Goal: Find specific page/section: Find specific page/section

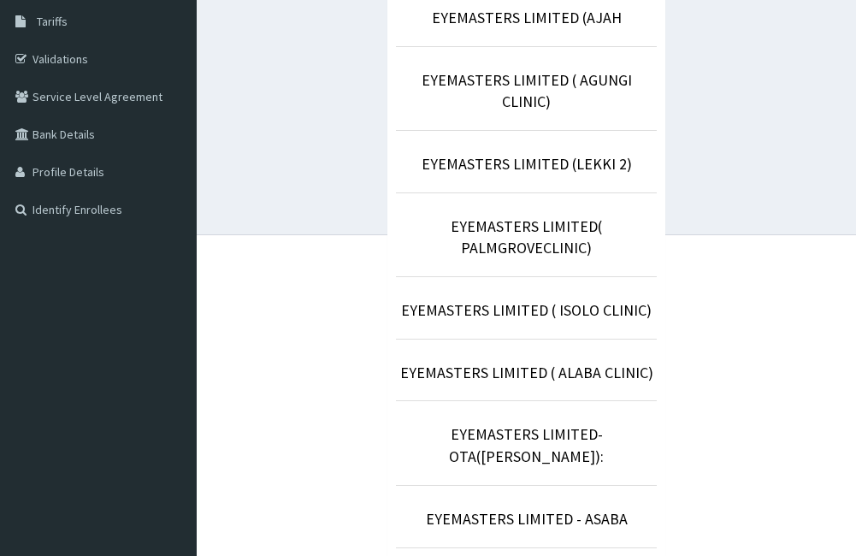
scroll to position [298, 0]
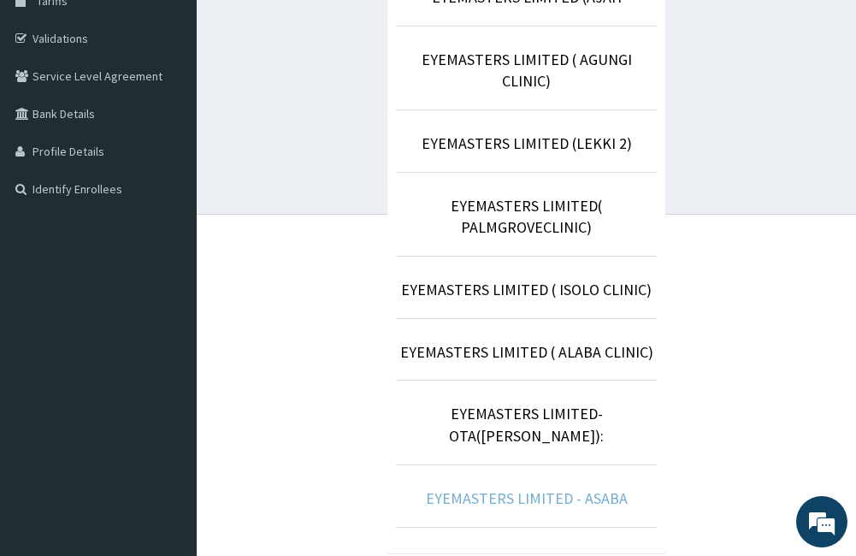
click at [553, 488] on link "EYEMASTERS LIMITED - ASABA" at bounding box center [527, 498] width 202 height 20
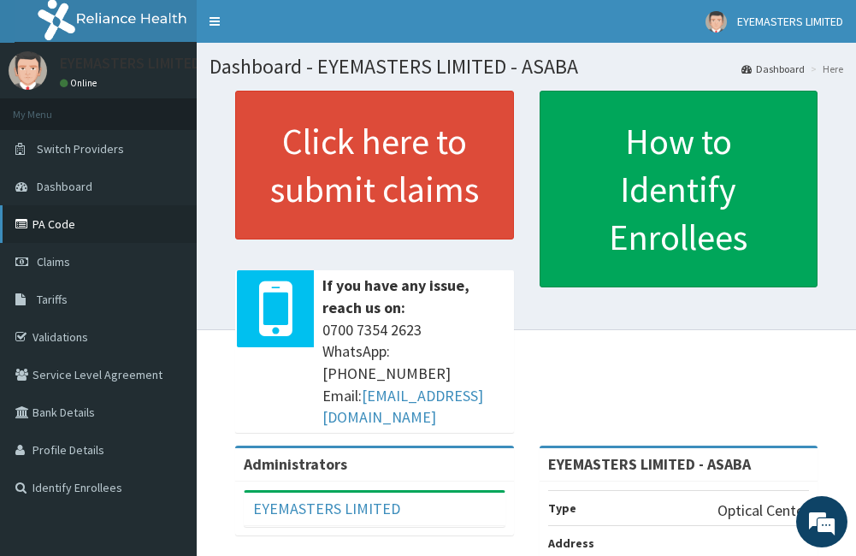
click at [85, 227] on link "PA Code" at bounding box center [98, 224] width 197 height 38
